Goal: Book appointment/travel/reservation

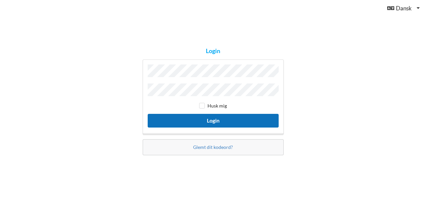
click at [216, 118] on button "Login" at bounding box center [213, 121] width 131 height 14
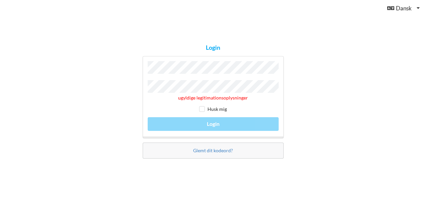
click at [139, 88] on div "Login ugyldige legitimationsoplysninger Husk mig Login Glemt dit kodeord?" at bounding box center [213, 101] width 150 height 123
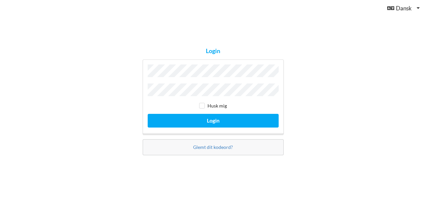
click at [24, 59] on div "Login Husk mig Login Glemt dit kodeord?" at bounding box center [213, 101] width 426 height 203
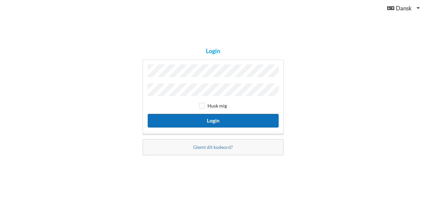
click at [215, 118] on button "Login" at bounding box center [213, 121] width 131 height 14
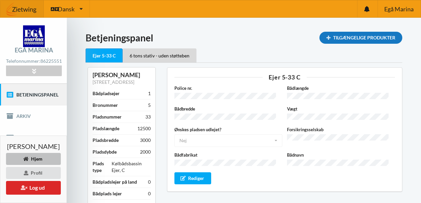
click at [326, 37] on icon at bounding box center [329, 37] width 6 height 4
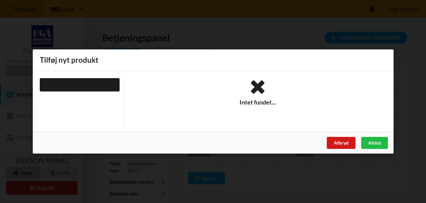
click at [340, 141] on div "Afbryd" at bounding box center [341, 143] width 29 height 12
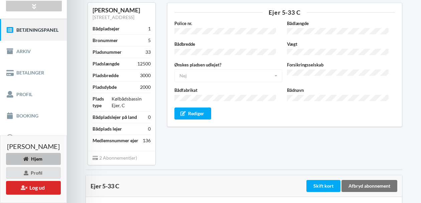
scroll to position [78, 0]
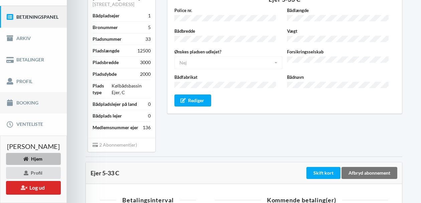
click at [33, 104] on link "Booking" at bounding box center [33, 102] width 67 height 21
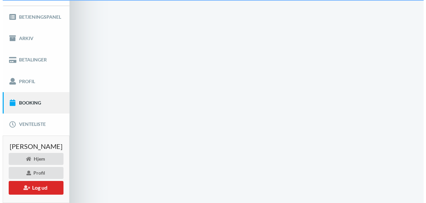
scroll to position [10, 0]
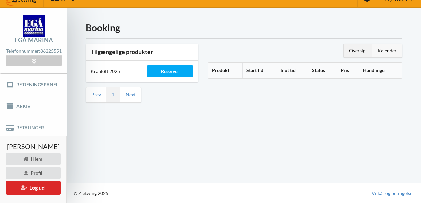
click at [386, 49] on div "Kalender" at bounding box center [387, 50] width 30 height 13
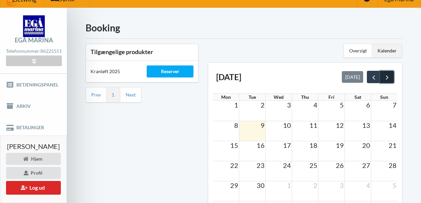
click at [387, 77] on span "next" at bounding box center [387, 77] width 7 height 7
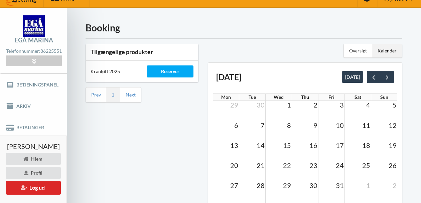
click at [285, 108] on td "1" at bounding box center [279, 105] width 26 height 8
click at [292, 105] on span "1" at bounding box center [289, 105] width 5 height 8
click at [318, 106] on span "2" at bounding box center [315, 105] width 5 height 8
click at [388, 77] on span "next" at bounding box center [387, 77] width 7 height 7
click at [372, 77] on span "prev" at bounding box center [373, 77] width 7 height 7
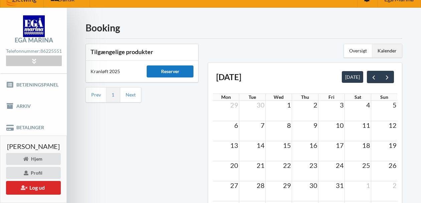
click at [183, 71] on div "Reserver" at bounding box center [170, 72] width 47 height 12
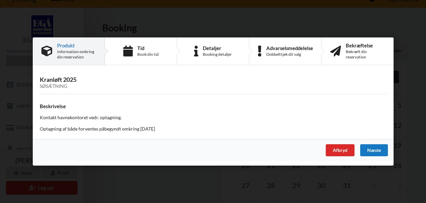
click at [375, 150] on div "Næste" at bounding box center [374, 150] width 28 height 12
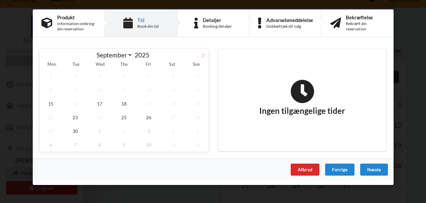
click at [204, 54] on icon at bounding box center [203, 55] width 5 height 5
select select "9"
click at [100, 77] on span "1" at bounding box center [100, 77] width 22 height 14
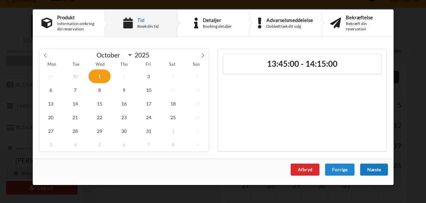
click at [371, 168] on div "Næste" at bounding box center [374, 170] width 28 height 12
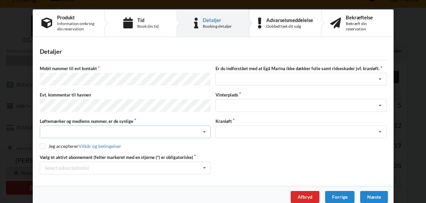
click at [164, 126] on div "Nej, jeg kontakter havnekontoret inden løftet Ja, mine mærker er synlige og int…" at bounding box center [125, 132] width 171 height 13
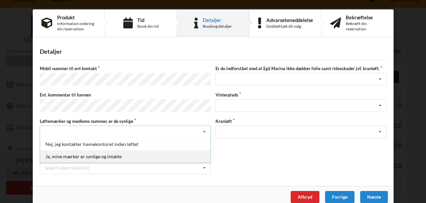
click at [119, 154] on div "Ja, mine mærker er synlige og intakte" at bounding box center [125, 156] width 171 height 12
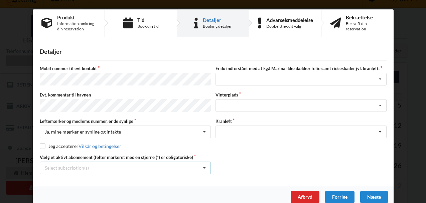
click at [203, 165] on icon at bounding box center [205, 168] width 10 height 12
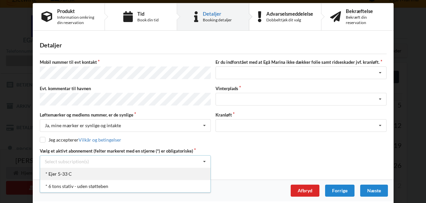
click at [62, 171] on div "* Ejer 5-33 C" at bounding box center [125, 174] width 171 height 12
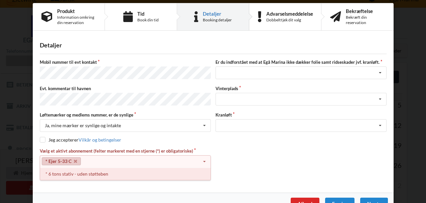
click at [91, 172] on div "* 6 tons stativ - uden støtteben" at bounding box center [125, 174] width 171 height 12
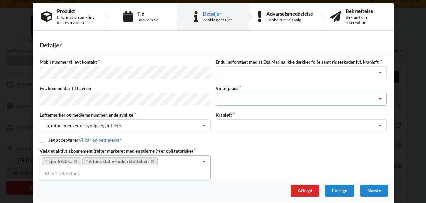
click at [299, 96] on div "Landplads nr. 1 Landplads nr. 2 Landplads nr.3 Landplads nr. 4 Landplads nr. 5 …" at bounding box center [301, 99] width 171 height 13
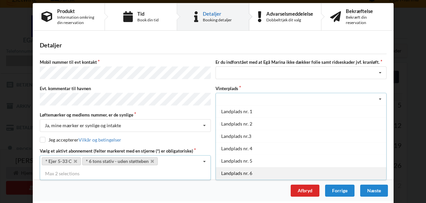
click at [238, 172] on div "Landplads nr. 6" at bounding box center [301, 173] width 171 height 12
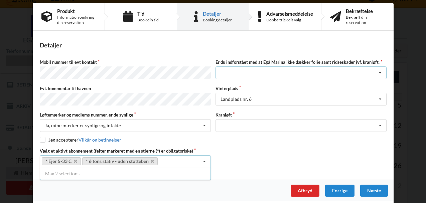
click at [282, 73] on div "Jeg har tæpper med og tager selv ansvaret for eventuelle folie samt ridseskader…" at bounding box center [301, 73] width 171 height 13
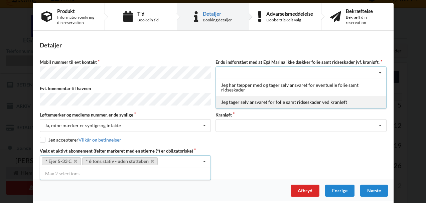
click at [272, 103] on div "Jeg tager selv ansvaret for folie samt ridseskader ved kranløft" at bounding box center [301, 102] width 171 height 12
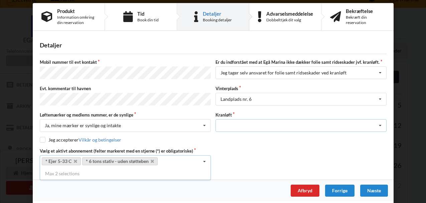
click at [270, 125] on div "Optagning" at bounding box center [301, 125] width 171 height 13
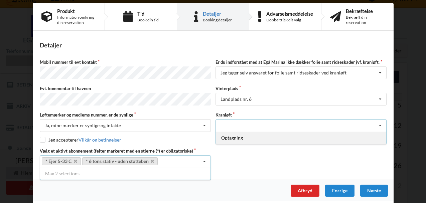
click at [224, 136] on div "Optagning" at bounding box center [301, 138] width 171 height 12
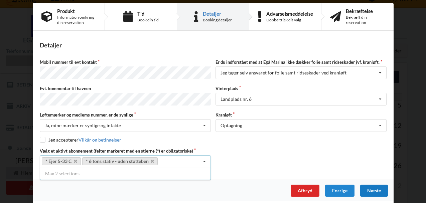
click at [373, 186] on div "Næste" at bounding box center [374, 191] width 28 height 12
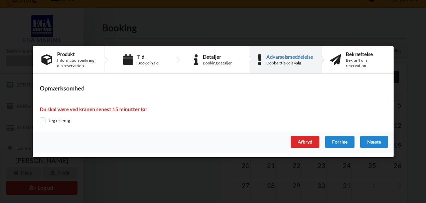
click at [42, 120] on input "checkbox" at bounding box center [43, 121] width 6 height 6
checkbox input "true"
click at [373, 141] on div "Næste" at bounding box center [374, 142] width 28 height 12
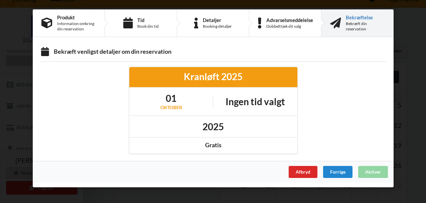
scroll to position [0, 0]
click at [334, 172] on div "Forrige" at bounding box center [337, 172] width 29 height 12
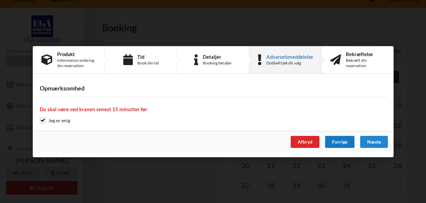
click at [337, 140] on div "Forrige" at bounding box center [339, 142] width 29 height 12
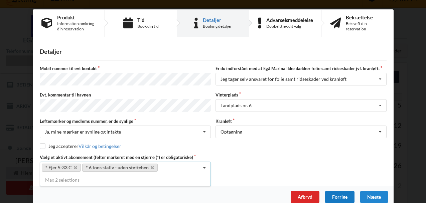
click at [338, 192] on div "Forrige" at bounding box center [339, 197] width 29 height 12
select select "9"
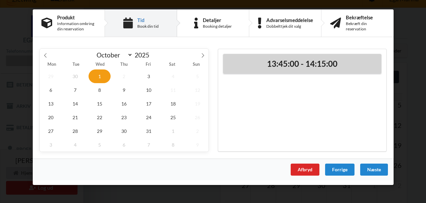
click at [271, 64] on h2 "13:45:00 - 14:15:00" at bounding box center [302, 64] width 149 height 10
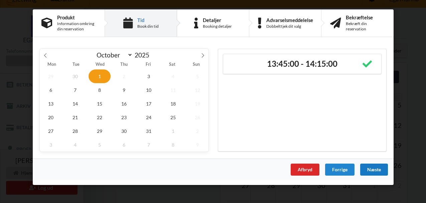
click at [370, 169] on div "Næste" at bounding box center [374, 170] width 28 height 12
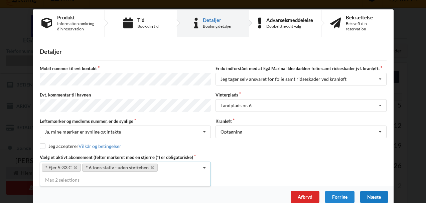
click at [370, 193] on div "Næste" at bounding box center [374, 197] width 28 height 12
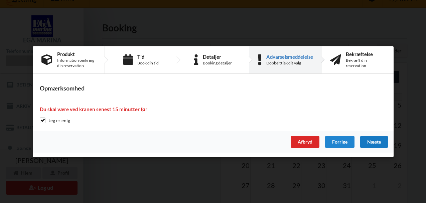
click at [371, 141] on div "Næste" at bounding box center [374, 142] width 28 height 12
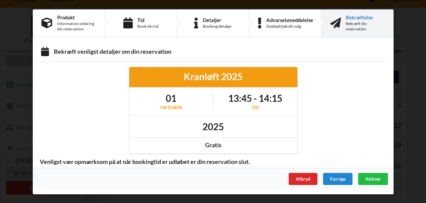
click at [334, 80] on div at bounding box center [346, 110] width 89 height 97
click at [246, 188] on div "Afbryd Forrige Aktiver" at bounding box center [213, 179] width 361 height 22
click at [372, 179] on span "Aktiver" at bounding box center [373, 179] width 16 height 6
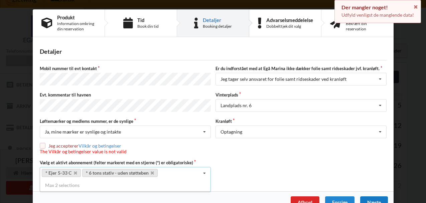
click at [40, 143] on input "checkbox" at bounding box center [43, 146] width 6 height 6
checkbox input "true"
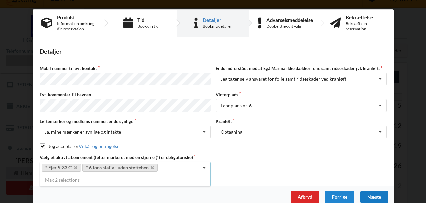
click at [374, 194] on div "Næste" at bounding box center [374, 197] width 28 height 12
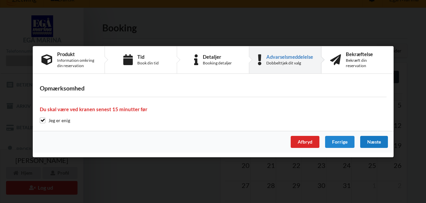
click at [367, 141] on div "Næste" at bounding box center [374, 142] width 28 height 12
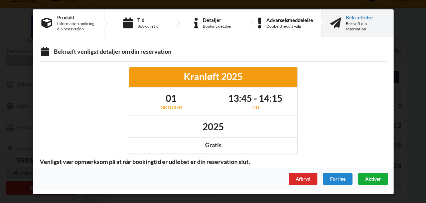
click at [372, 179] on span "Aktiver" at bounding box center [373, 179] width 16 height 6
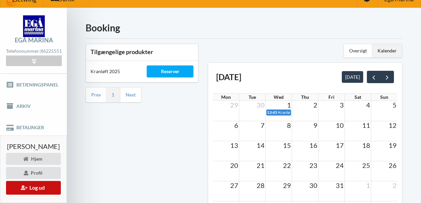
click at [43, 187] on button "Log ud" at bounding box center [33, 188] width 55 height 14
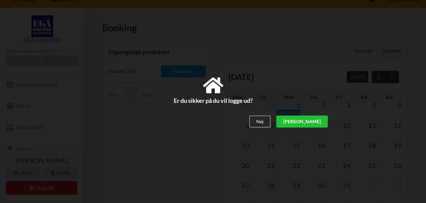
click at [318, 122] on div "[PERSON_NAME]" at bounding box center [301, 122] width 51 height 12
